Goal: Transaction & Acquisition: Obtain resource

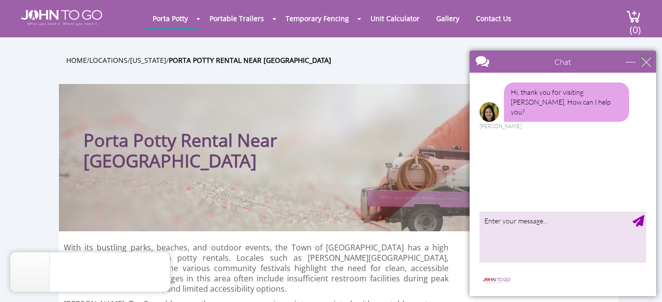
click at [646, 57] on div "close" at bounding box center [646, 62] width 10 height 10
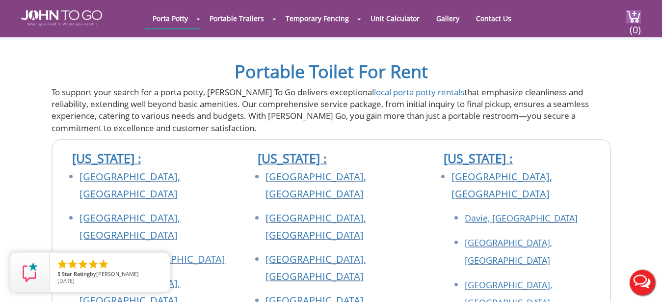
scroll to position [5222, 0]
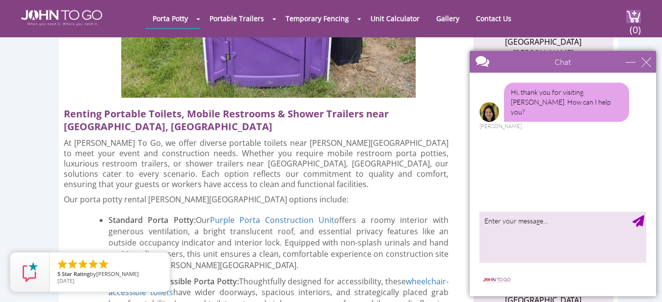
scroll to position [1029, 0]
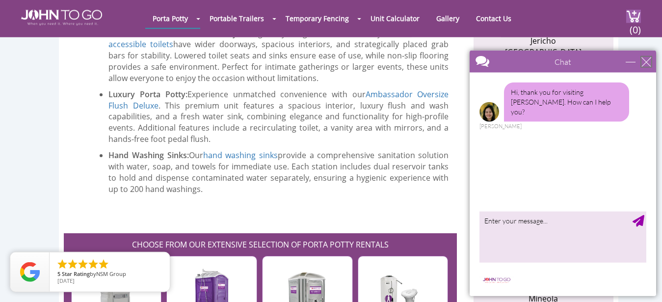
click at [644, 62] on div "close" at bounding box center [646, 61] width 10 height 10
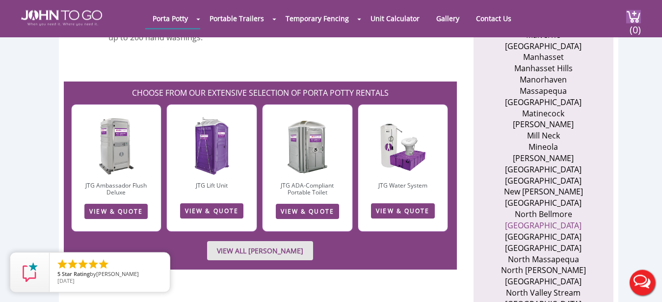
scroll to position [1177, 0]
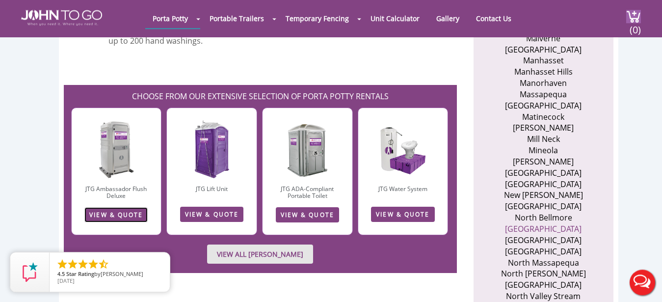
click at [100, 207] on link "VIEW & QUOTE" at bounding box center [115, 214] width 63 height 15
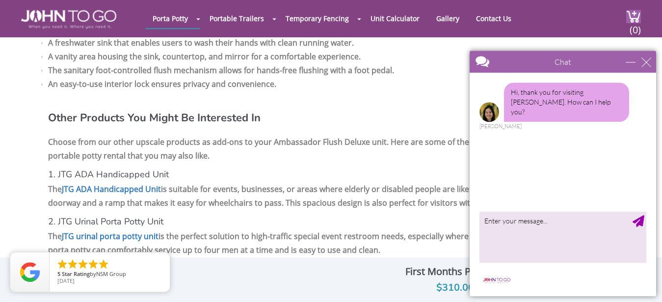
scroll to position [1257, 0]
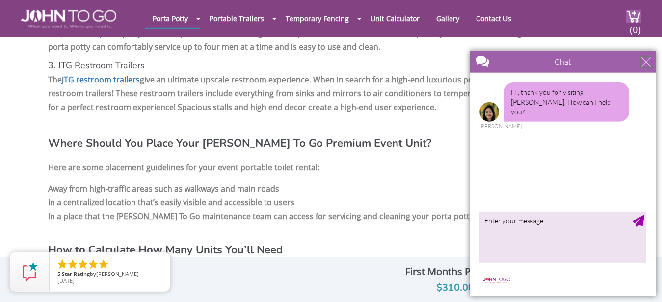
click at [646, 59] on div "close" at bounding box center [646, 61] width 10 height 10
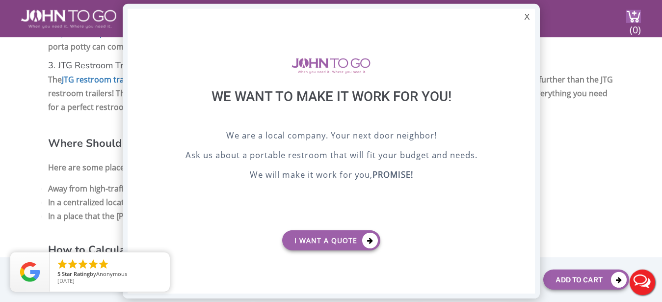
scroll to position [0, 0]
click at [526, 15] on div "X" at bounding box center [526, 17] width 15 height 17
